Goal: Information Seeking & Learning: Learn about a topic

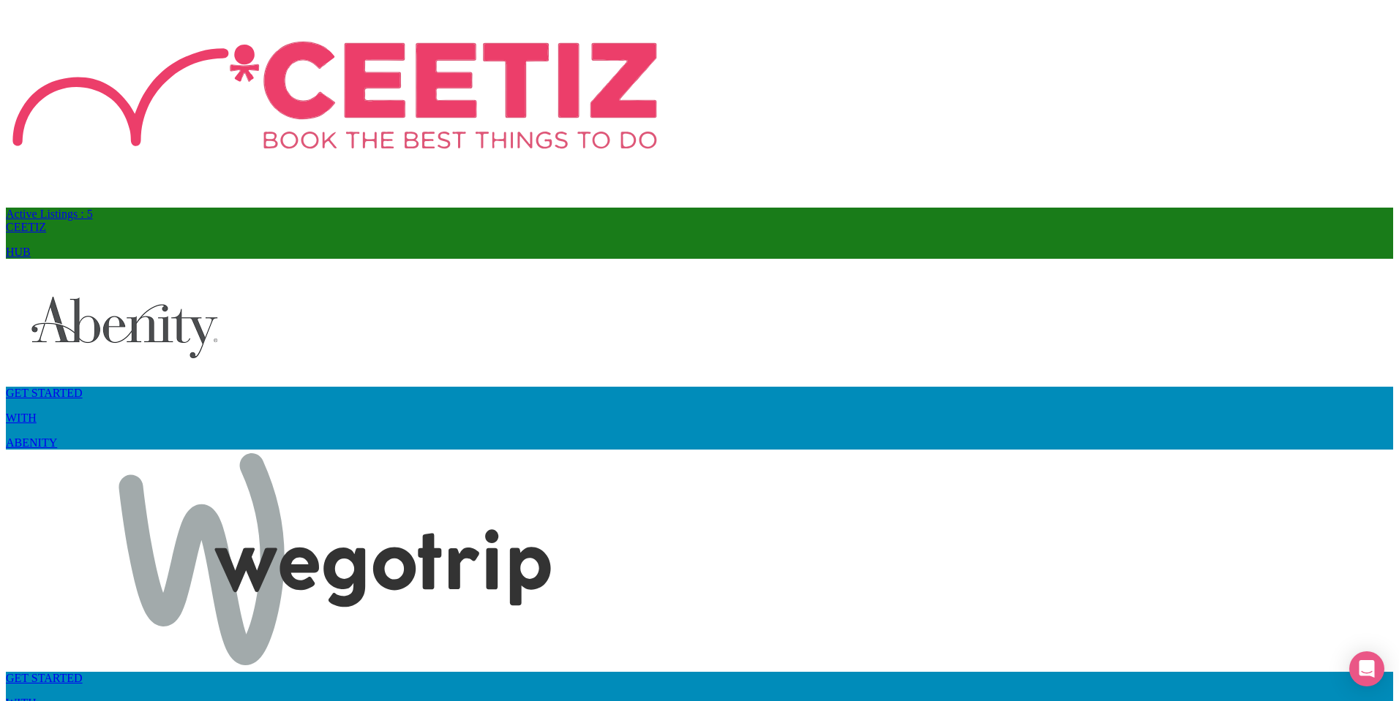
scroll to position [7520, 0]
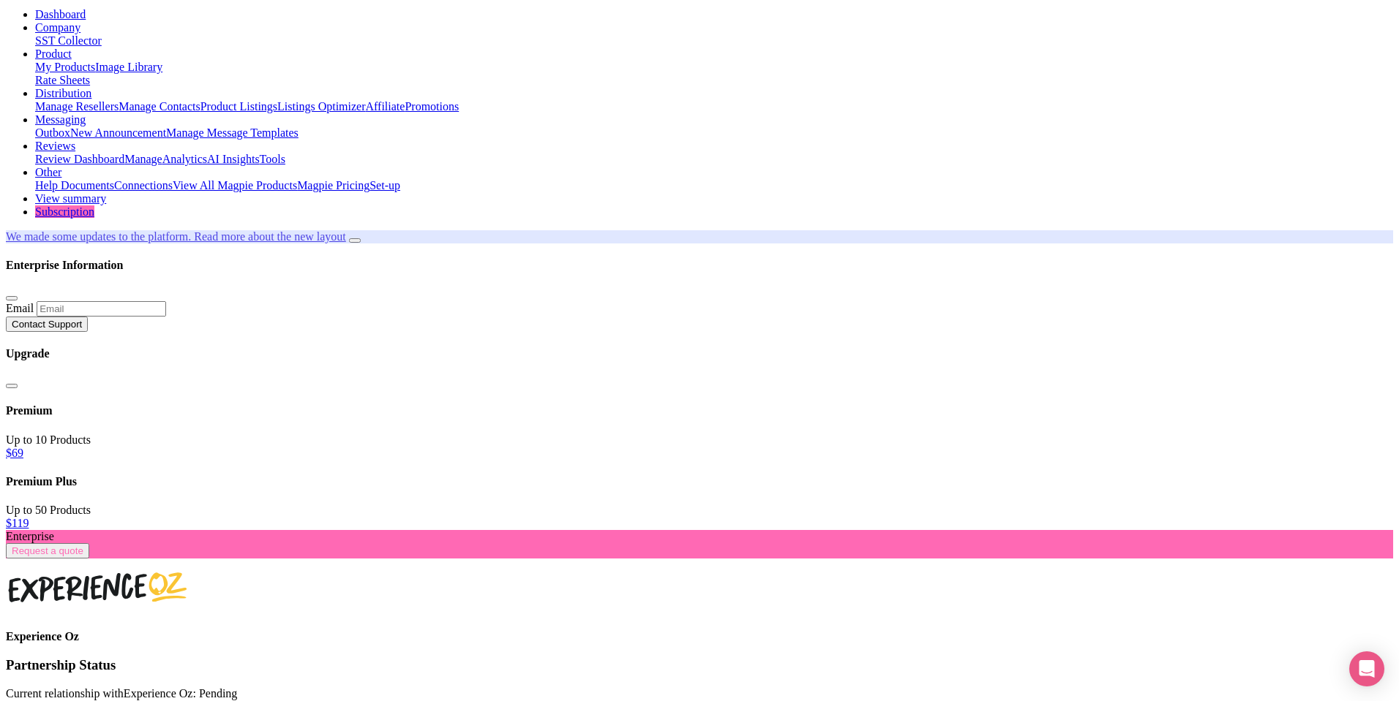
scroll to position [132, 0]
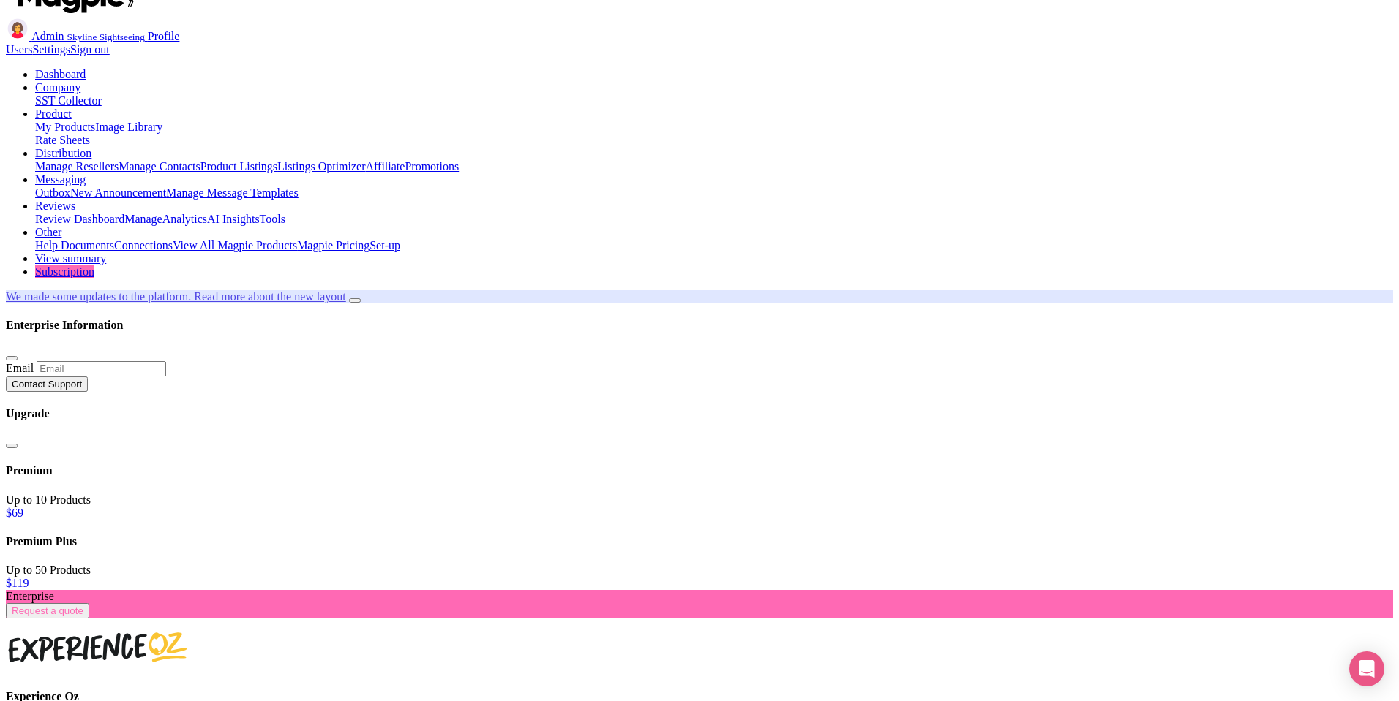
scroll to position [0, 0]
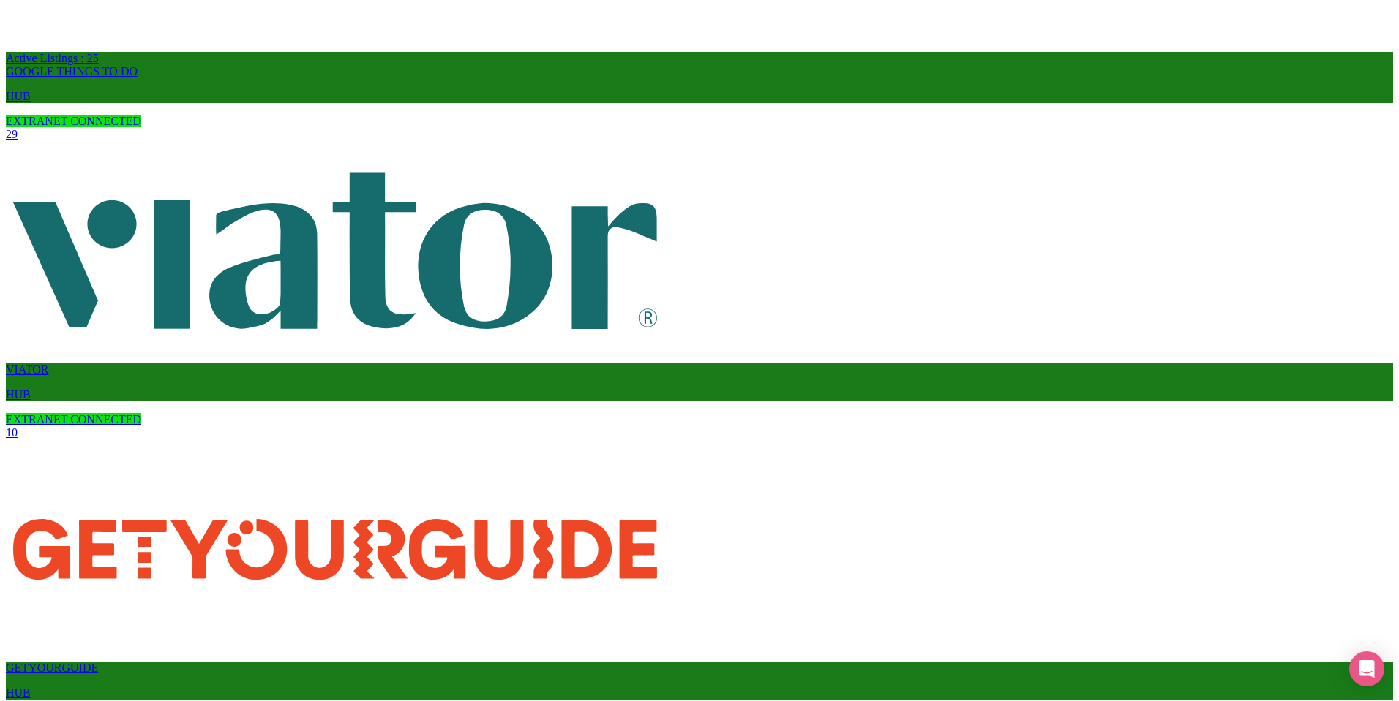
scroll to position [933, 0]
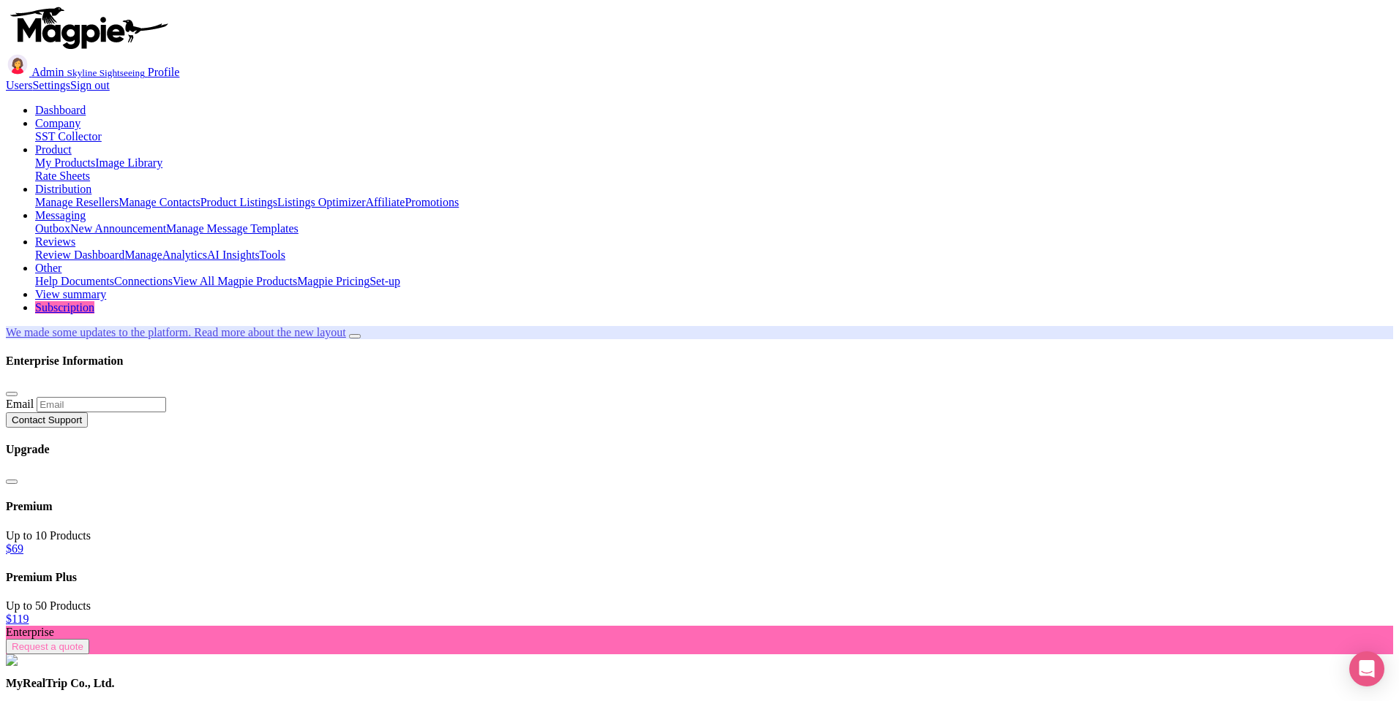
click at [406, 677] on h1 "MyRealTrip Co., Ltd." at bounding box center [699, 683] width 1387 height 13
drag, startPoint x: 339, startPoint y: 208, endPoint x: 434, endPoint y: 186, distance: 97.6
